Goal: Task Accomplishment & Management: Manage account settings

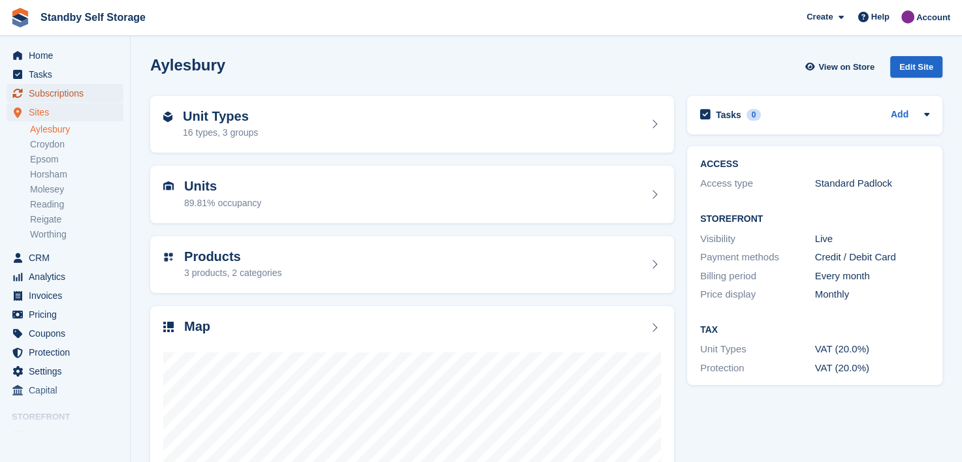
drag, startPoint x: 43, startPoint y: 93, endPoint x: 215, endPoint y: 91, distance: 172.4
click at [44, 92] on span "Subscriptions" at bounding box center [68, 93] width 78 height 18
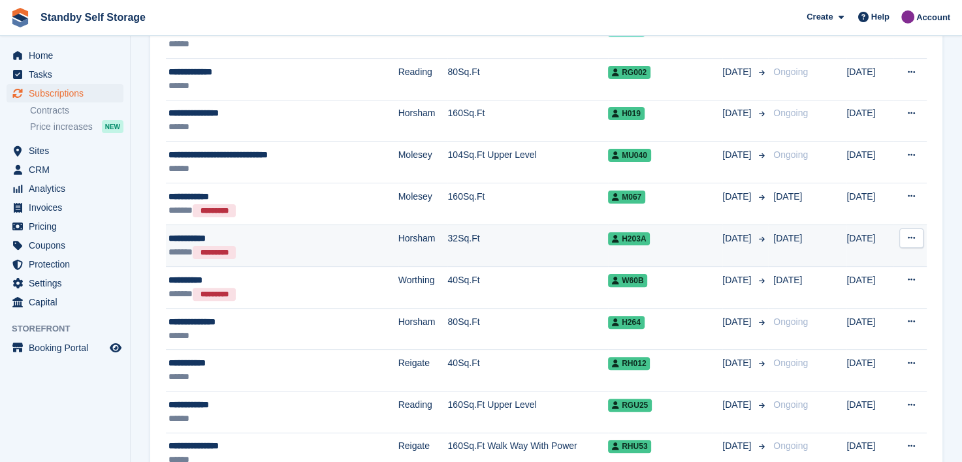
scroll to position [392, 0]
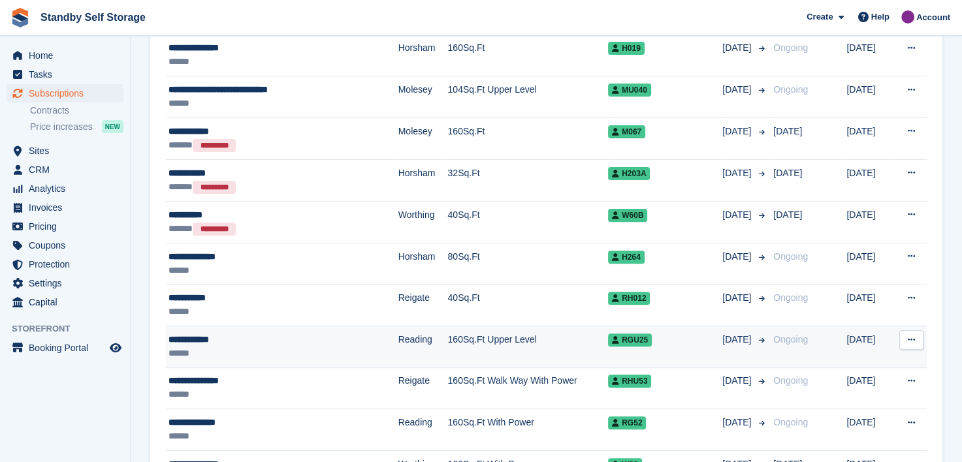
click at [178, 338] on div "**********" at bounding box center [260, 340] width 185 height 14
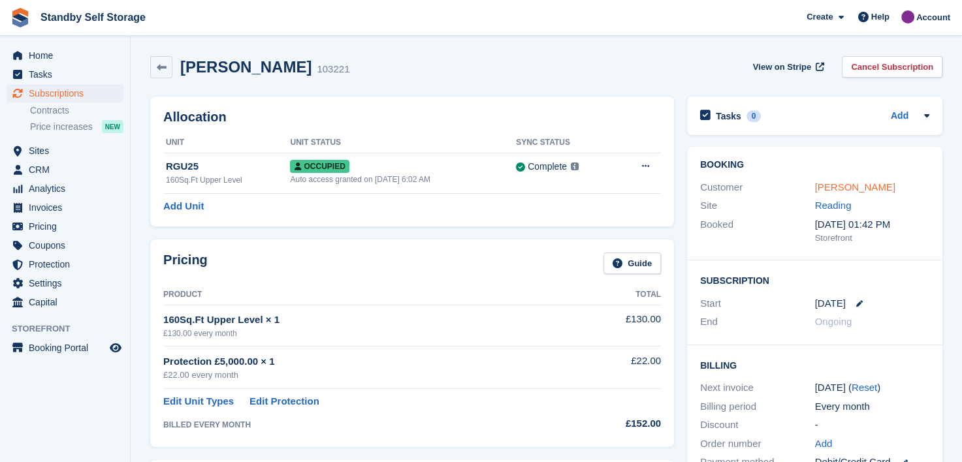
click at [833, 185] on link "Joshua Price" at bounding box center [855, 186] width 80 height 11
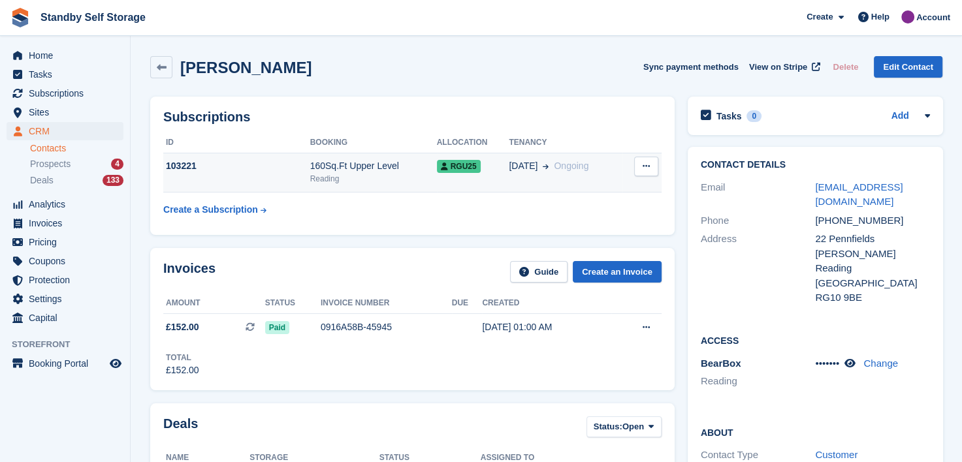
click at [603, 169] on div "27 Aug Ongoing" at bounding box center [566, 166] width 114 height 14
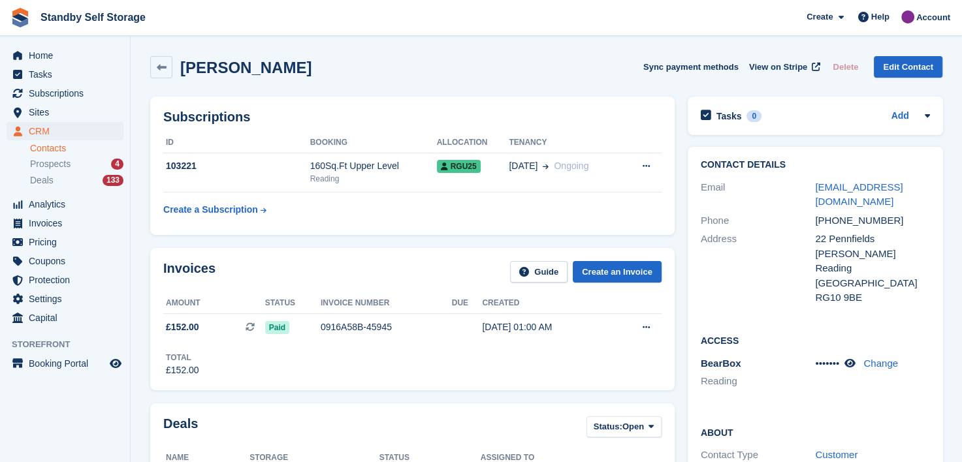
scroll to position [1, 0]
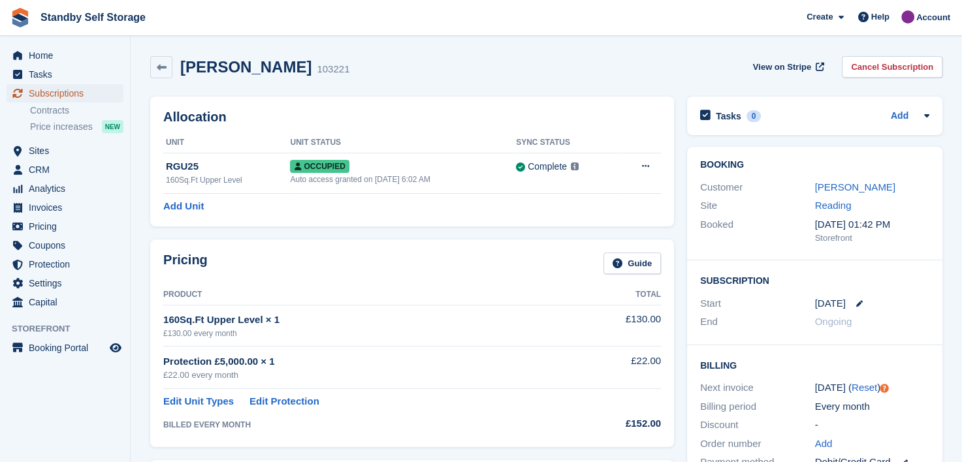
click at [36, 92] on span "Subscriptions" at bounding box center [68, 93] width 78 height 18
